Goal: Task Accomplishment & Management: Use online tool/utility

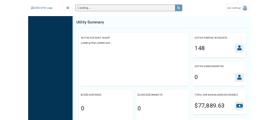
scroll to position [4, 0]
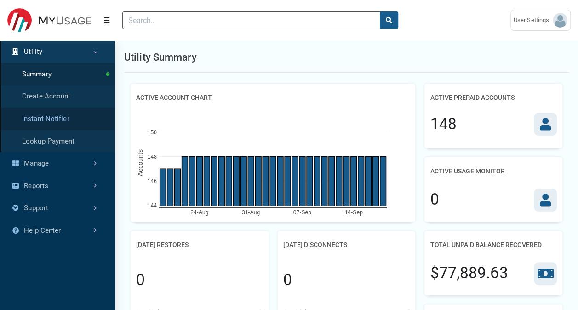
click at [61, 125] on link "Instant Notifier" at bounding box center [57, 119] width 115 height 23
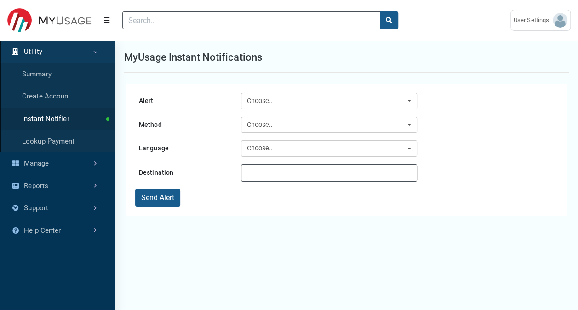
scroll to position [277, 115]
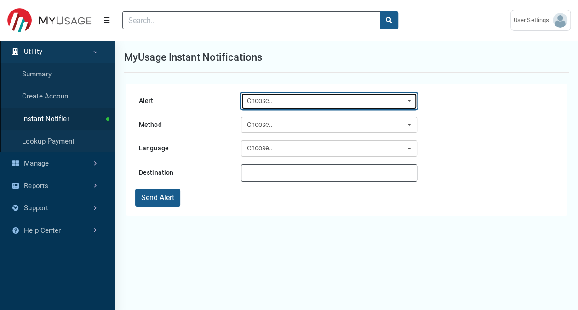
click at [308, 102] on div "Choose.." at bounding box center [326, 101] width 159 height 10
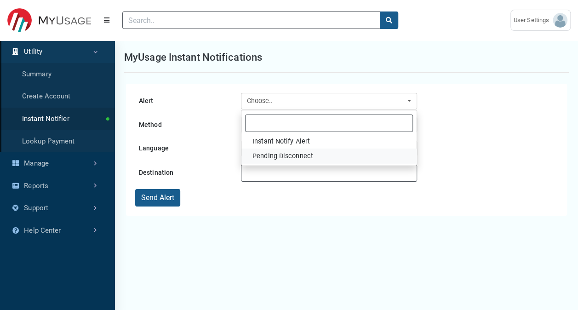
click at [328, 155] on link "Pending Disconnect" at bounding box center [328, 155] width 175 height 15
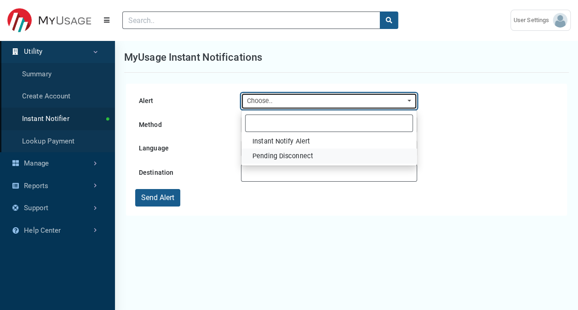
select select "15"
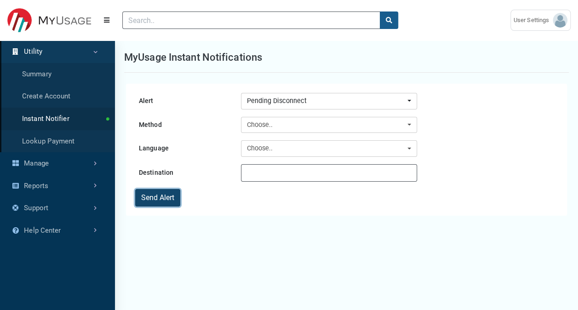
click at [150, 199] on button "Send Alert" at bounding box center [157, 197] width 45 height 17
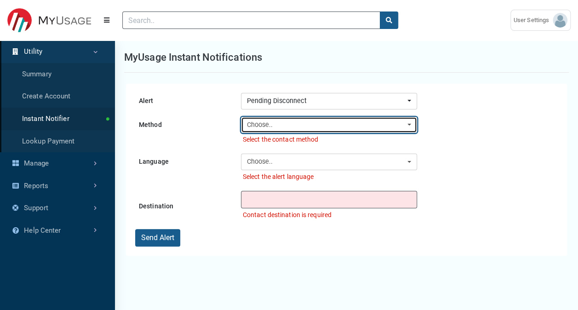
click at [329, 121] on div "Choose.." at bounding box center [326, 125] width 159 height 10
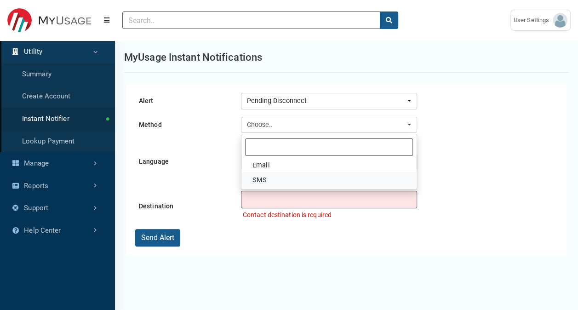
click at [290, 178] on link "SMS" at bounding box center [328, 179] width 175 height 15
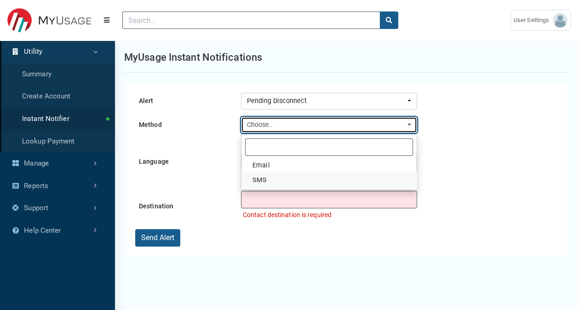
select select "SMS"
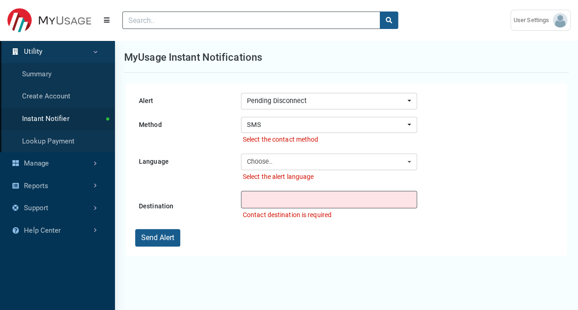
click at [451, 147] on form "Alert Instant Notify Alert Pending Disconnect Pending Disconnect Instant Notify…" at bounding box center [346, 169] width 422 height 153
click at [172, 232] on button "Send Alert" at bounding box center [157, 237] width 45 height 17
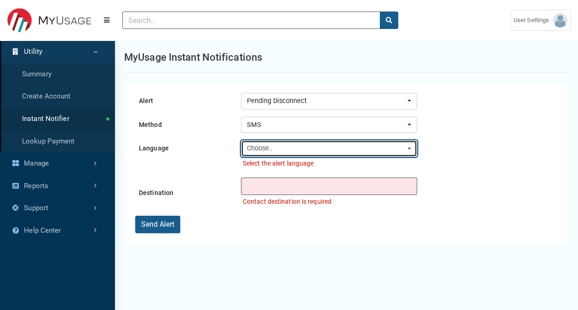
click at [294, 147] on div "Choose.." at bounding box center [326, 148] width 159 height 10
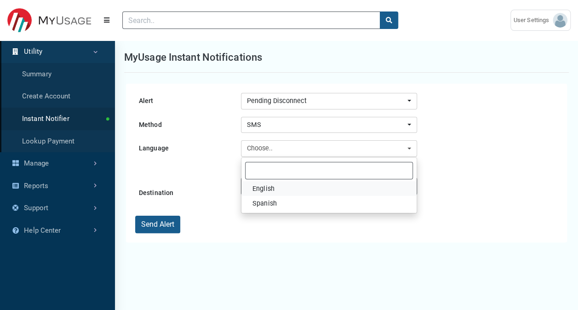
click at [285, 189] on link "English" at bounding box center [328, 188] width 175 height 15
select select "en-us"
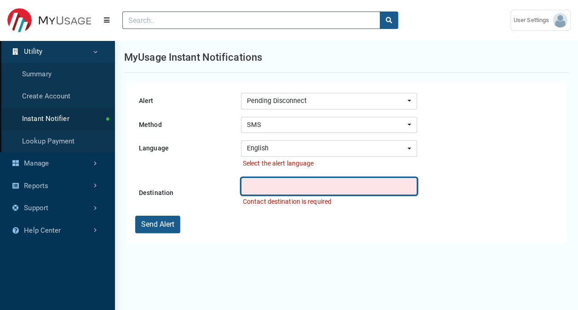
click at [272, 183] on input "text" at bounding box center [329, 185] width 176 height 17
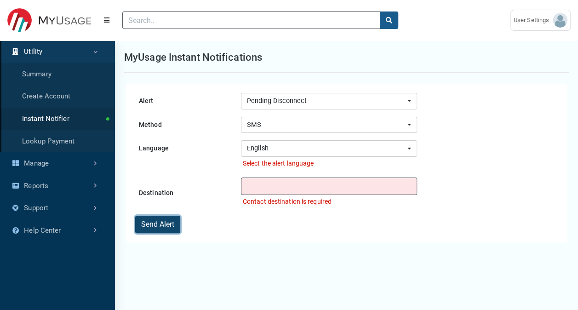
click at [161, 221] on button "Send Alert" at bounding box center [157, 224] width 45 height 17
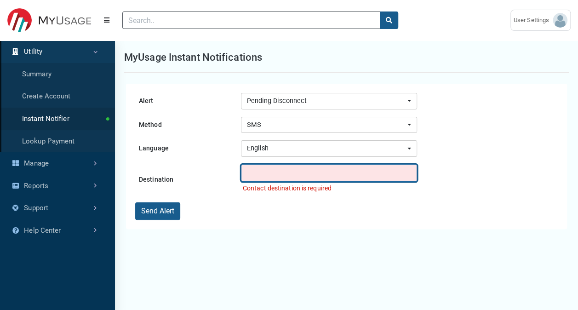
click at [251, 175] on input "text" at bounding box center [329, 172] width 176 height 17
type input "9043443129"
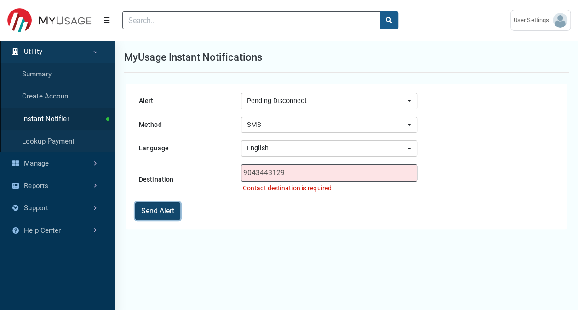
click at [167, 206] on button "Send Alert" at bounding box center [157, 210] width 45 height 17
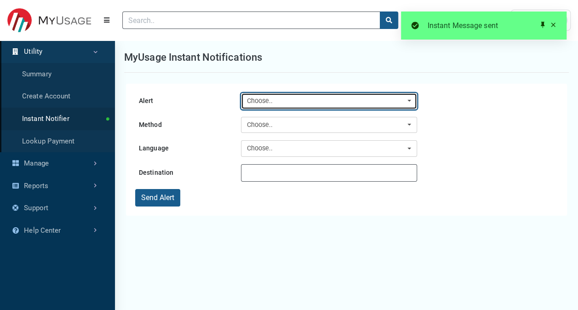
click at [262, 95] on button "Choose.." at bounding box center [329, 101] width 176 height 17
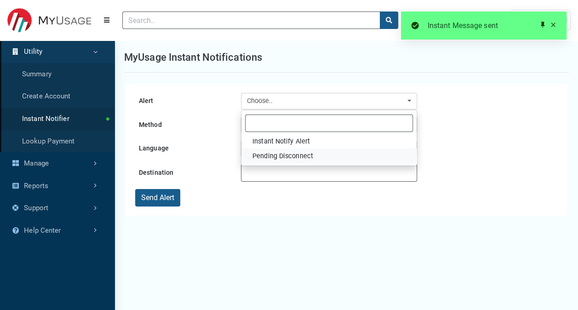
click at [278, 151] on span "Pending Disconnect" at bounding box center [282, 156] width 61 height 10
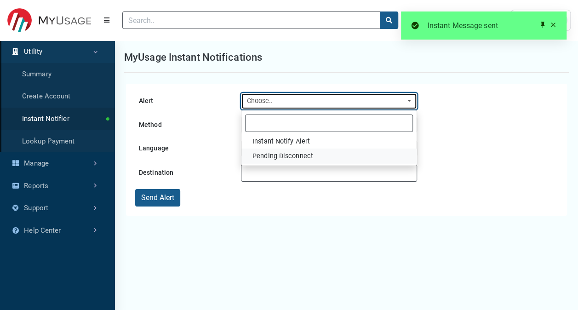
select select "15"
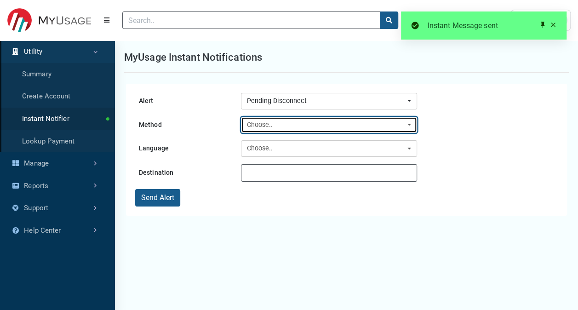
click at [266, 130] on button "Choose.." at bounding box center [329, 125] width 176 height 17
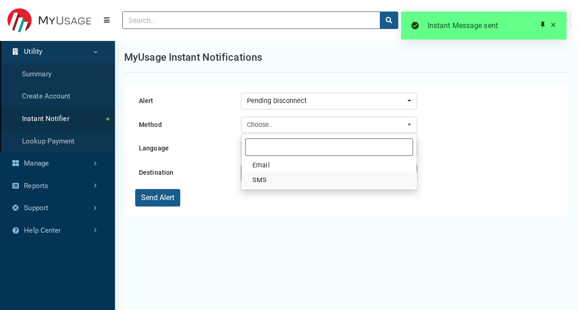
click at [266, 176] on span "SMS" at bounding box center [259, 180] width 14 height 10
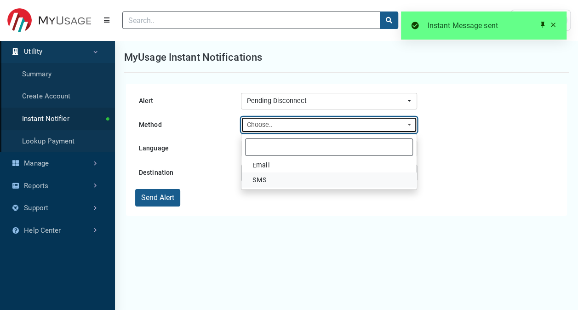
select select "SMS"
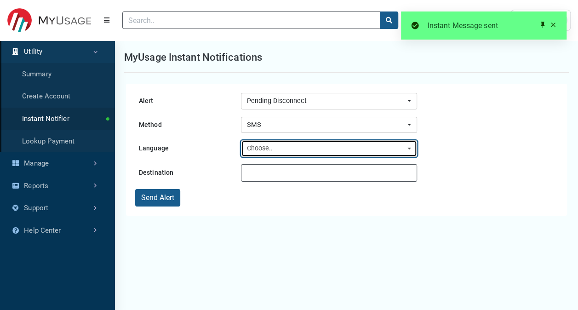
click at [269, 153] on div "Choose.." at bounding box center [326, 148] width 159 height 10
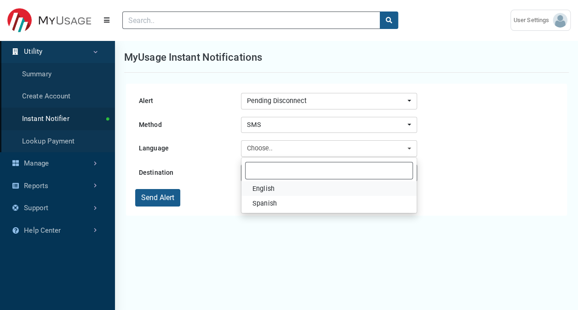
click at [270, 185] on span "English" at bounding box center [263, 189] width 22 height 10
select select "en-us"
click at [270, 184] on form "Alert Instant Notify Alert Pending Disconnect Pending Disconnect Instant Notify…" at bounding box center [346, 149] width 422 height 113
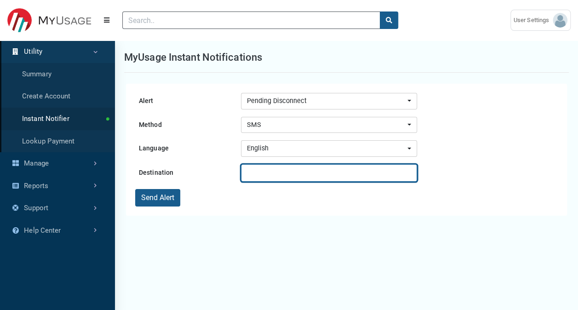
drag, startPoint x: 270, startPoint y: 184, endPoint x: 270, endPoint y: 173, distance: 10.6
click at [270, 173] on input "text" at bounding box center [329, 172] width 176 height 17
type input "9043443129"
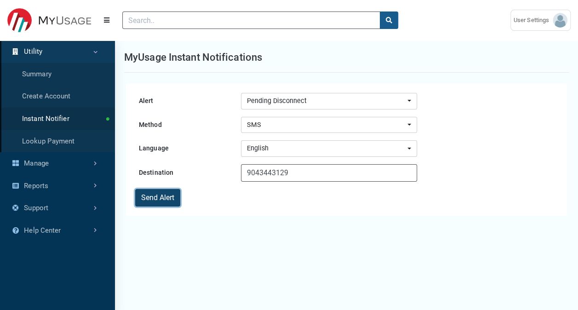
click at [173, 198] on button "Send Alert" at bounding box center [157, 197] width 45 height 17
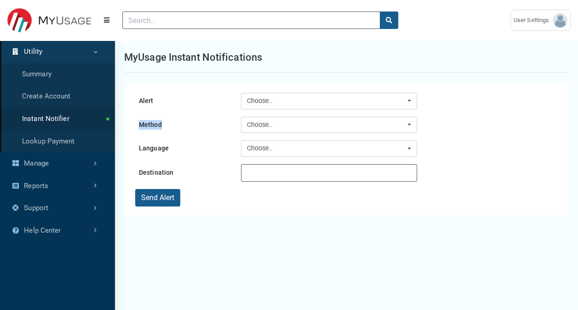
click at [277, 108] on form "Alert Instant Notify Alert Pending Disconnect Choose.. Method Choose.. Language…" at bounding box center [346, 149] width 422 height 113
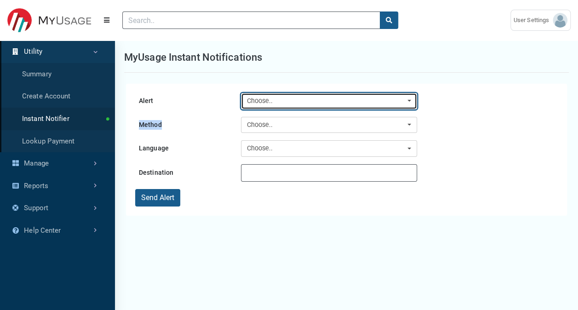
drag, startPoint x: 277, startPoint y: 108, endPoint x: 280, endPoint y: 104, distance: 4.9
click at [280, 104] on div "Choose.." at bounding box center [326, 101] width 159 height 10
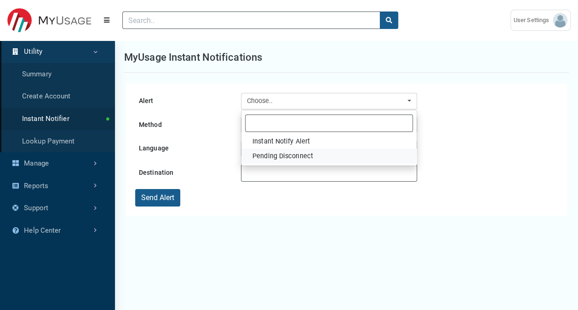
click at [271, 155] on span "Pending Disconnect" at bounding box center [282, 156] width 61 height 10
select select "15"
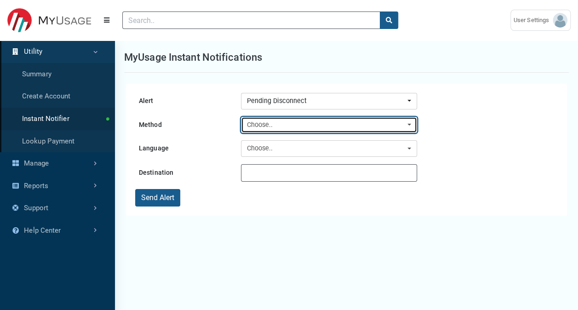
click at [282, 124] on div "Choose.." at bounding box center [326, 125] width 159 height 10
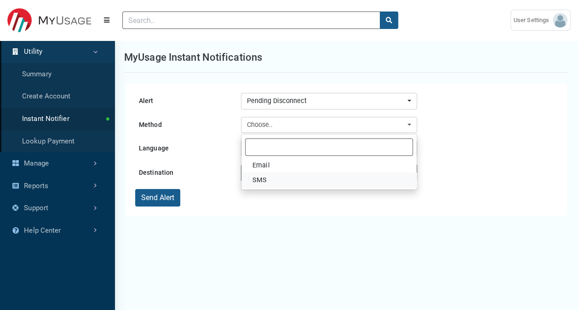
click at [270, 178] on link "SMS" at bounding box center [328, 179] width 175 height 15
select select "SMS"
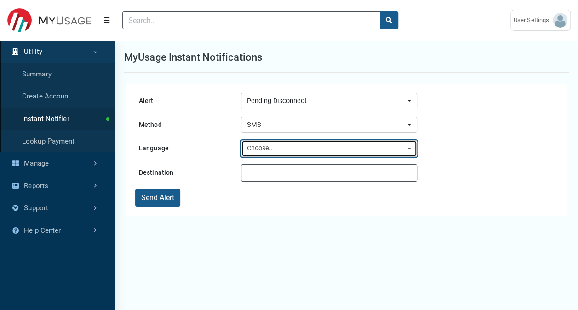
click at [275, 148] on div "Choose.." at bounding box center [326, 148] width 159 height 10
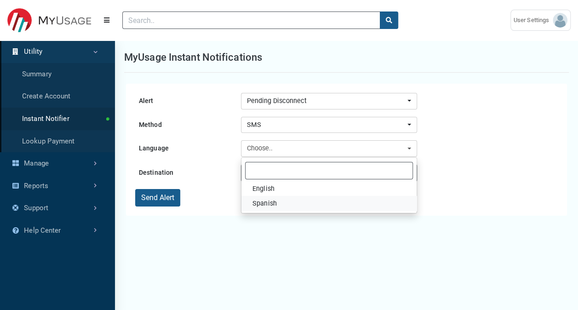
click at [266, 203] on span "Spanish" at bounding box center [264, 204] width 24 height 10
select select "es-us"
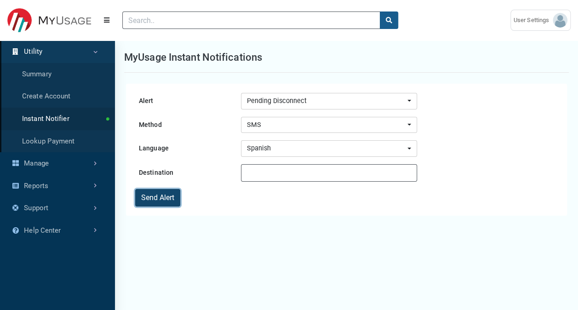
click at [163, 204] on button "Send Alert" at bounding box center [157, 197] width 45 height 17
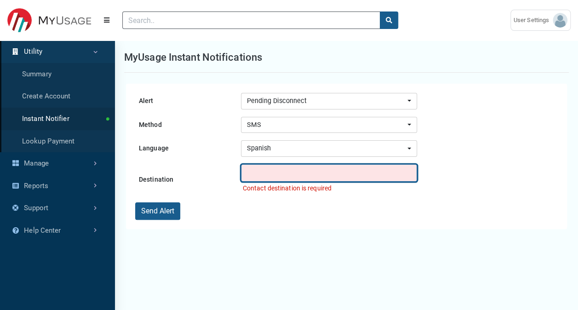
click at [354, 174] on input "text" at bounding box center [329, 172] width 176 height 17
type input "9043443129"
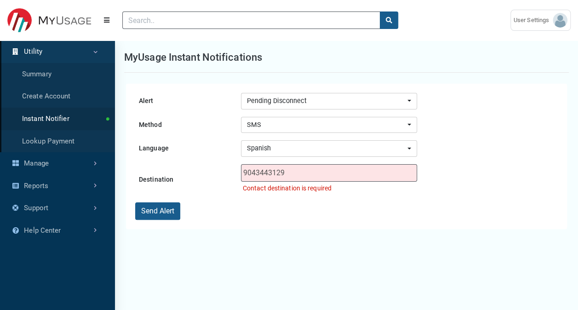
click at [348, 210] on form "Alert Instant Notify Alert Pending Disconnect Pending Disconnect Instant Notify…" at bounding box center [346, 156] width 422 height 127
click at [152, 211] on button "Send Alert" at bounding box center [157, 210] width 45 height 17
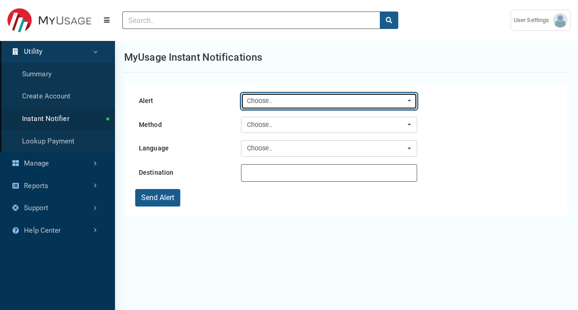
click at [290, 99] on div "Choose.." at bounding box center [326, 101] width 159 height 10
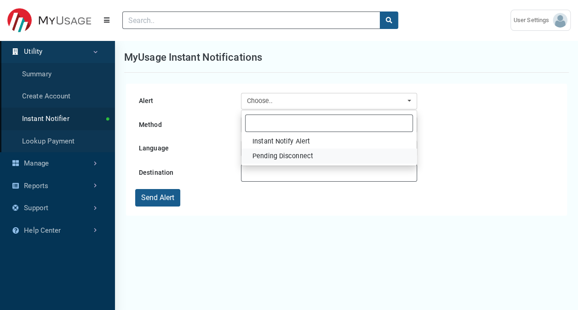
click at [291, 153] on span "Pending Disconnect" at bounding box center [282, 156] width 61 height 10
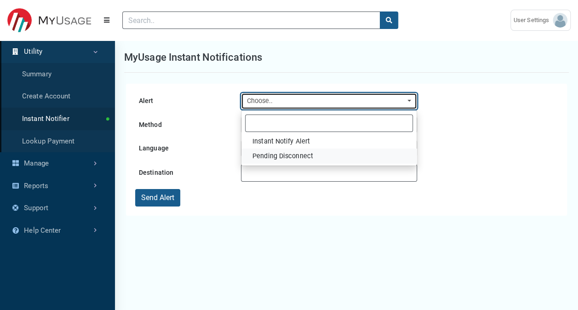
select select "15"
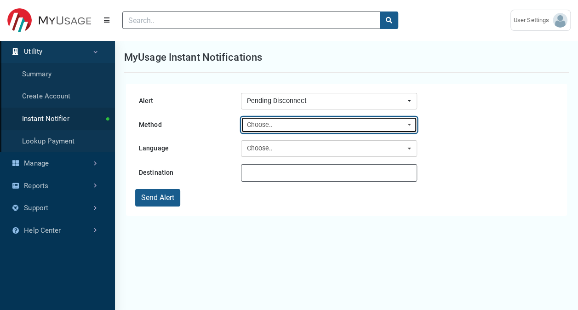
click at [295, 128] on div "Choose.." at bounding box center [326, 125] width 159 height 10
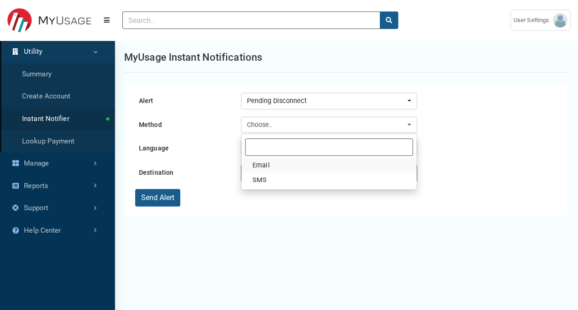
click at [288, 166] on link "Email" at bounding box center [328, 165] width 175 height 15
select select "Email"
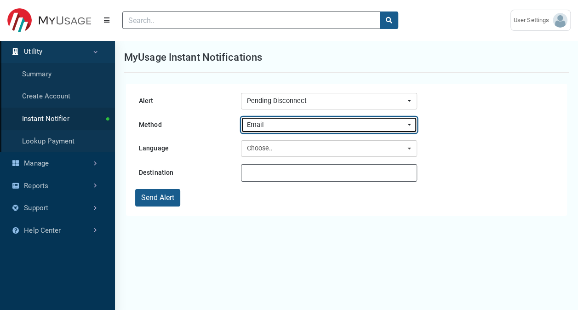
click at [292, 129] on div "Email" at bounding box center [326, 125] width 159 height 10
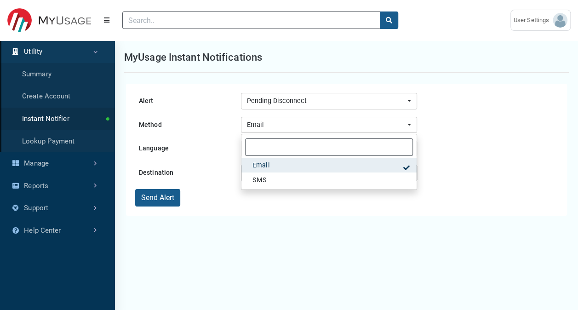
click at [480, 148] on div "Language English Spanish Choose.." at bounding box center [346, 148] width 422 height 17
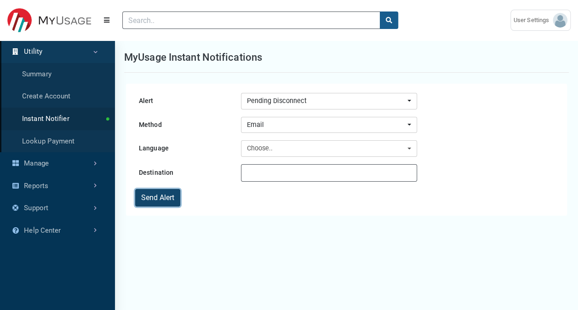
drag, startPoint x: 170, startPoint y: 197, endPoint x: 190, endPoint y: 207, distance: 22.8
click at [170, 197] on button "Send Alert" at bounding box center [157, 197] width 45 height 17
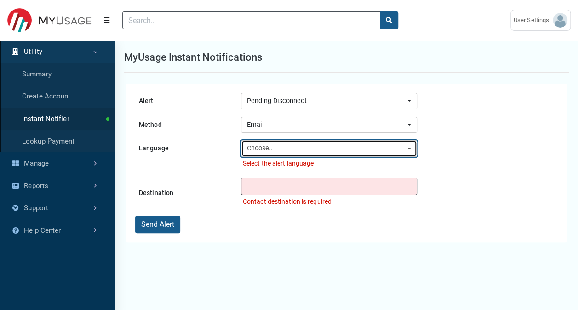
click at [321, 154] on button "Choose.." at bounding box center [329, 148] width 176 height 17
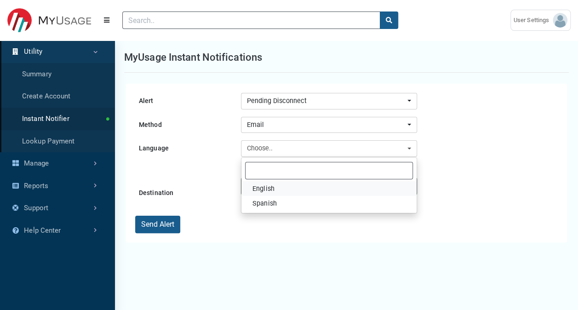
click at [284, 187] on link "English" at bounding box center [328, 188] width 175 height 15
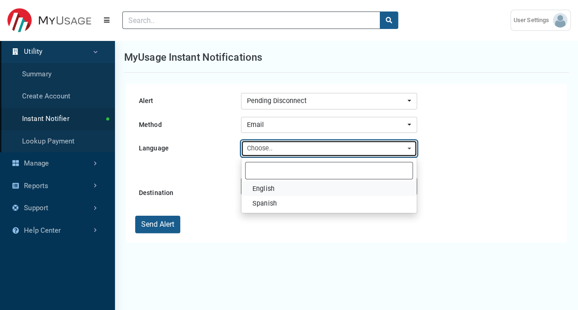
select select "en-us"
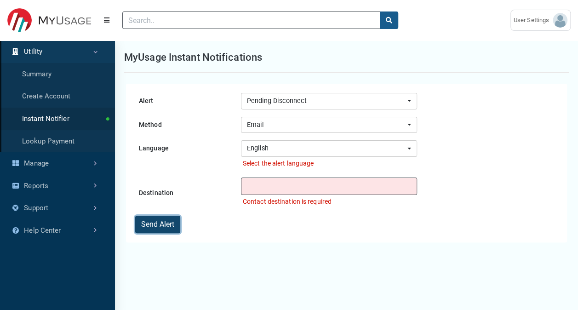
click at [173, 227] on button "Send Alert" at bounding box center [157, 224] width 45 height 17
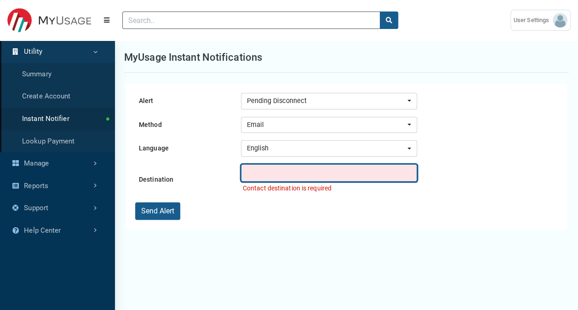
click at [287, 166] on input "text" at bounding box center [329, 172] width 176 height 17
click at [288, 167] on input "text" at bounding box center [329, 172] width 176 height 17
type input "[PERSON_NAME][EMAIL_ADDRESS][PERSON_NAME][DOMAIN_NAME]"
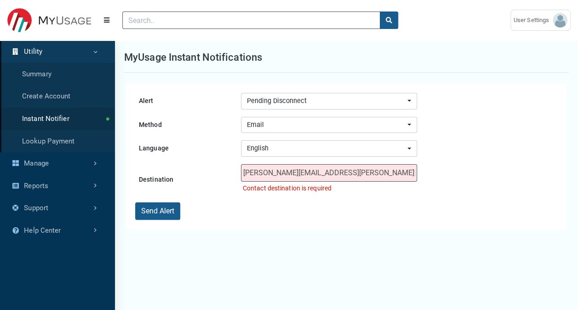
click at [373, 232] on div "Alert Instant Notify Alert Pending Disconnect Pending Disconnect Instant Notify…" at bounding box center [346, 237] width 463 height 310
click at [172, 205] on button "Send Alert" at bounding box center [157, 210] width 45 height 17
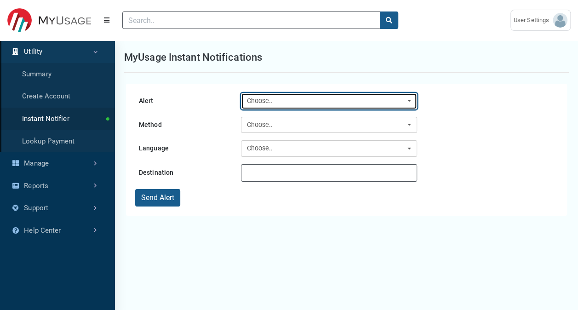
click at [277, 100] on div "Choose.." at bounding box center [326, 101] width 159 height 10
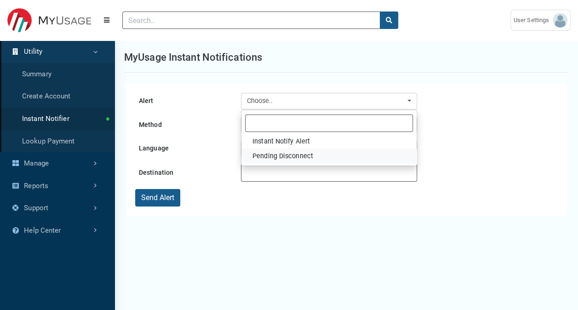
click at [291, 153] on span "Pending Disconnect" at bounding box center [282, 156] width 61 height 10
select select "15"
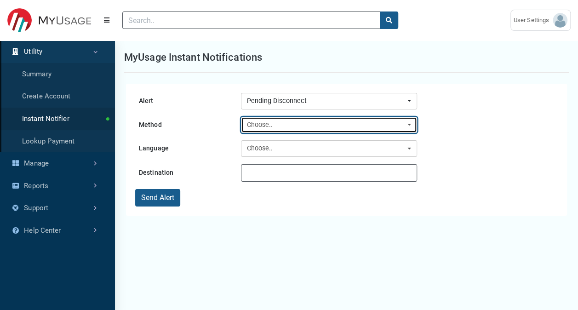
click at [293, 121] on div "Choose.." at bounding box center [326, 125] width 159 height 10
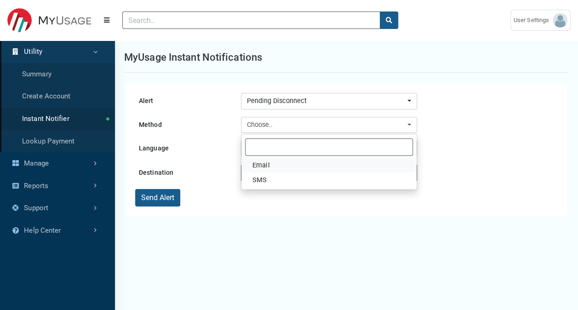
click at [282, 166] on link "Email" at bounding box center [328, 165] width 175 height 15
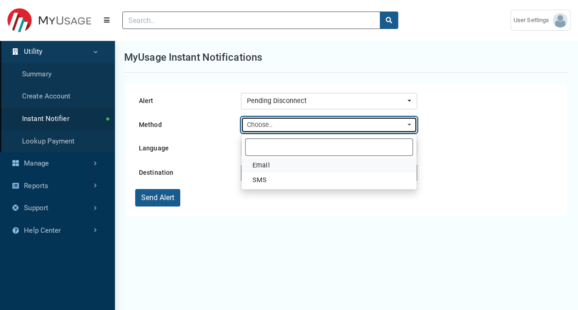
select select "Email"
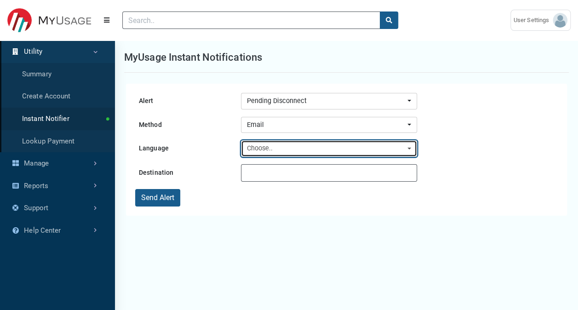
click at [297, 145] on div "Choose.." at bounding box center [326, 148] width 159 height 10
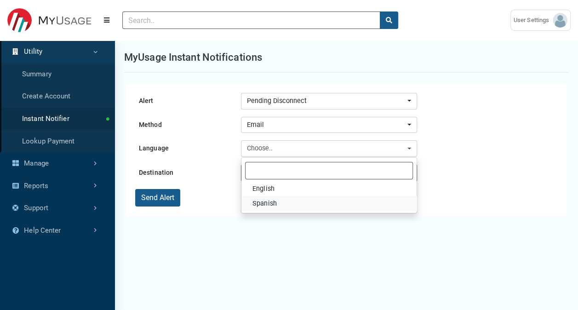
click at [292, 206] on link "Spanish" at bounding box center [328, 203] width 175 height 15
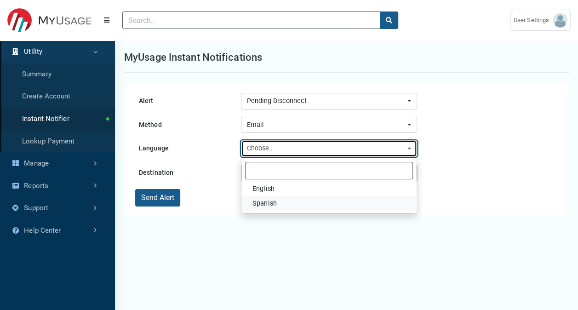
select select "es-us"
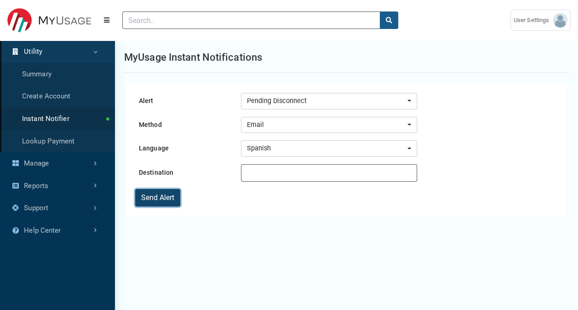
click at [175, 191] on button "Send Alert" at bounding box center [157, 197] width 45 height 17
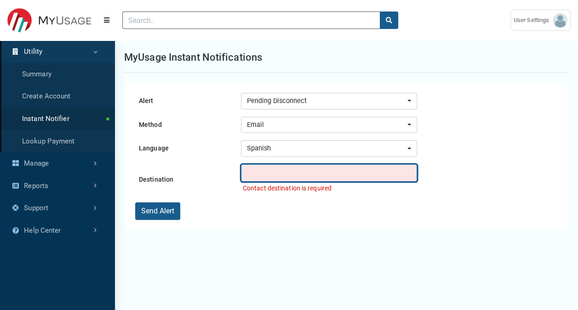
click at [289, 174] on input "text" at bounding box center [329, 172] width 176 height 17
type input "[PERSON_NAME][EMAIL_ADDRESS][PERSON_NAME][DOMAIN_NAME]"
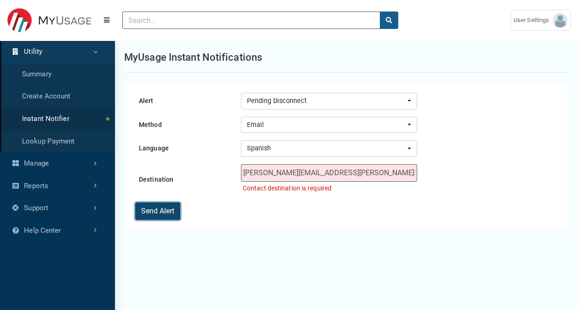
drag, startPoint x: 169, startPoint y: 210, endPoint x: 197, endPoint y: 219, distance: 29.2
click at [169, 210] on button "Send Alert" at bounding box center [157, 210] width 45 height 17
